Goal: Check status: Check status

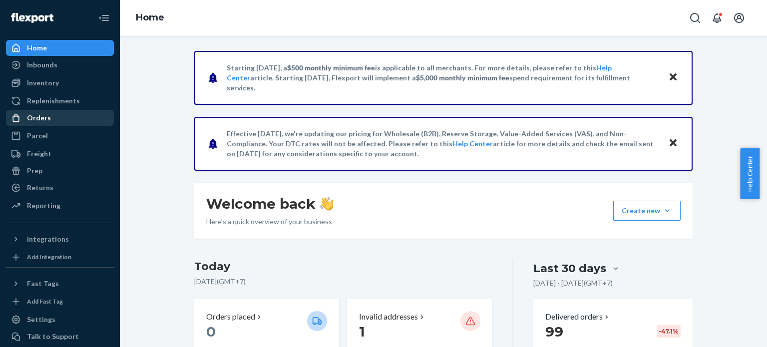
click at [40, 120] on div "Orders" at bounding box center [39, 118] width 24 height 10
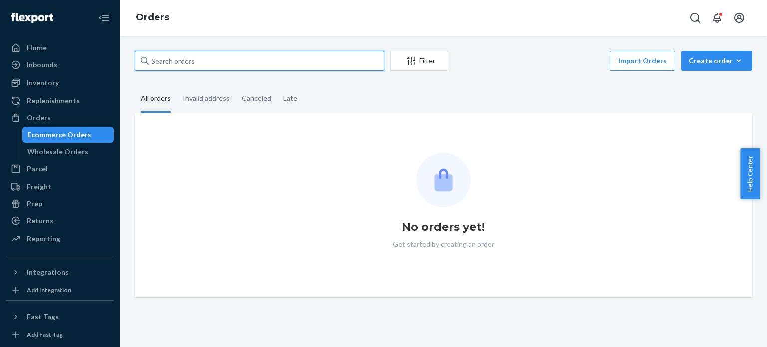
click at [264, 62] on input "text" at bounding box center [260, 61] width 250 height 20
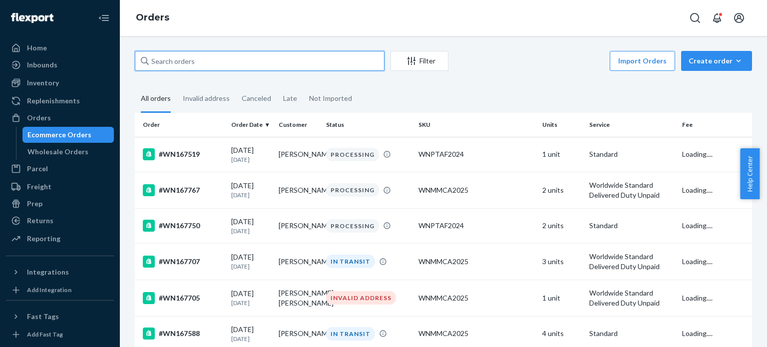
paste input "annewhitehouse@me.com"
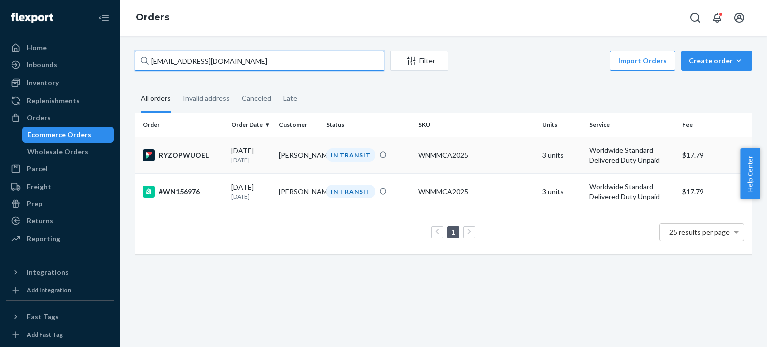
type input "annewhitehouse@me.com"
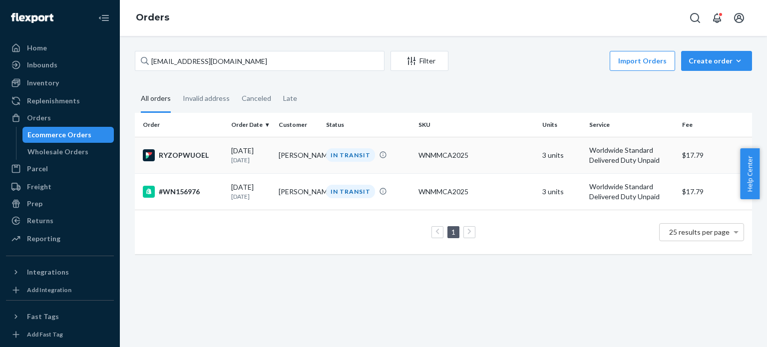
click at [186, 155] on div "RYZOPWUOEL" at bounding box center [183, 155] width 80 height 12
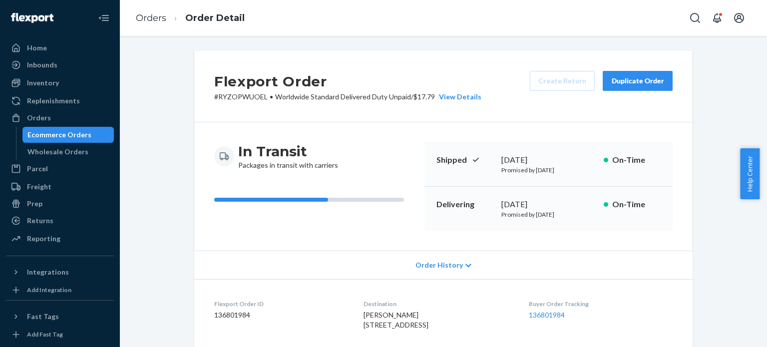
click at [528, 207] on div "[DATE]" at bounding box center [548, 204] width 94 height 11
click at [521, 223] on div "Delivering September 23, 2025 Promised by October 7, 2025 On-Time" at bounding box center [549, 209] width 248 height 44
click at [452, 260] on span "Order History" at bounding box center [439, 265] width 47 height 10
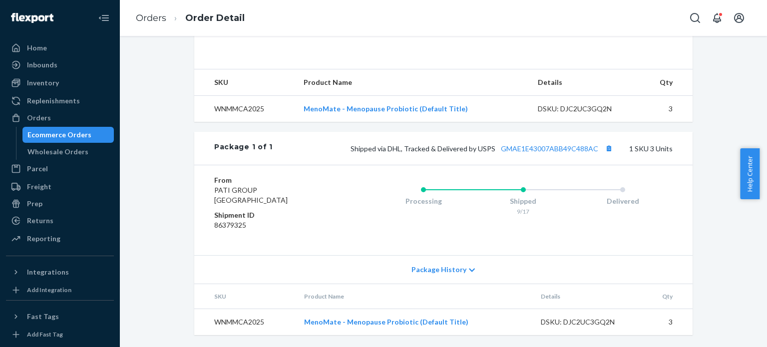
scroll to position [522, 0]
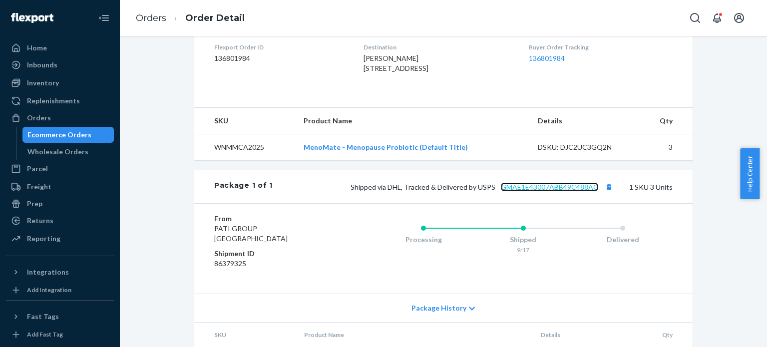
click at [512, 191] on link "GMAE1E43007ABB49C488AC" at bounding box center [549, 187] width 97 height 8
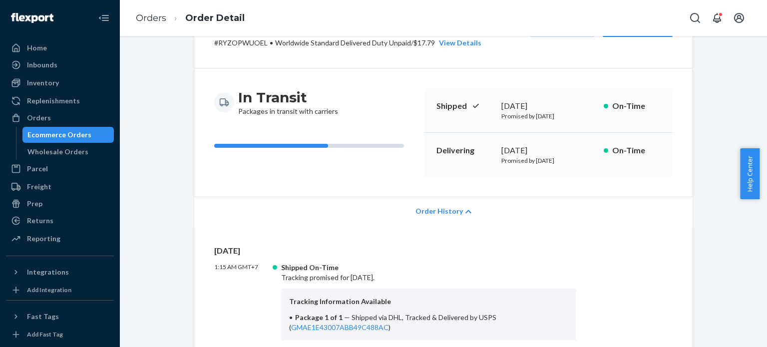
scroll to position [0, 0]
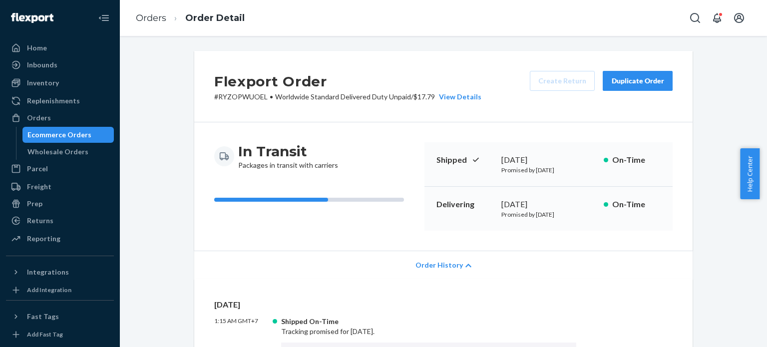
drag, startPoint x: 497, startPoint y: 217, endPoint x: 580, endPoint y: 217, distance: 82.4
click at [580, 217] on p "Promised by [DATE]" at bounding box center [548, 214] width 94 height 8
copy p "Promised by [DATE]"
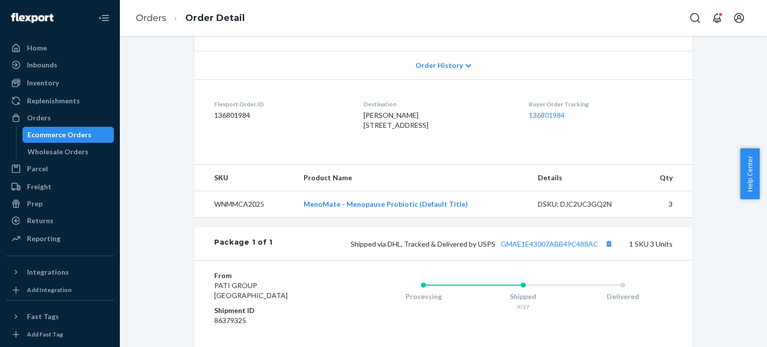
scroll to position [324, 0]
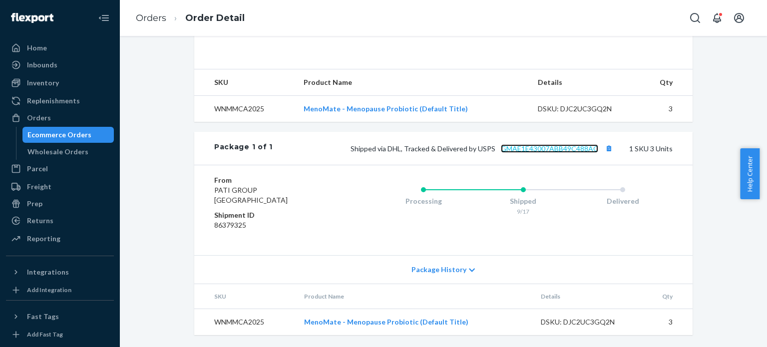
click at [513, 150] on link "GMAE1E43007ABB49C488AC" at bounding box center [549, 148] width 97 height 8
